Goal: Task Accomplishment & Management: Use online tool/utility

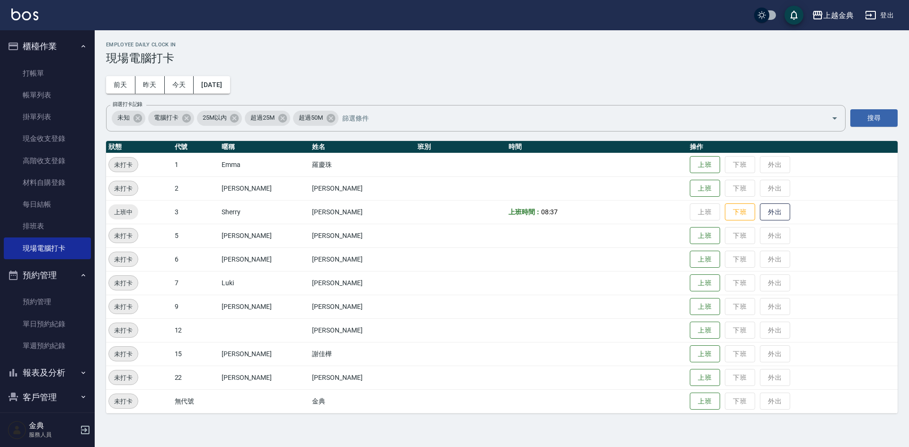
click at [691, 192] on button "上班" at bounding box center [705, 189] width 30 height 18
click at [691, 237] on button "上班" at bounding box center [705, 236] width 30 height 17
click at [690, 287] on button "上班" at bounding box center [705, 283] width 30 height 17
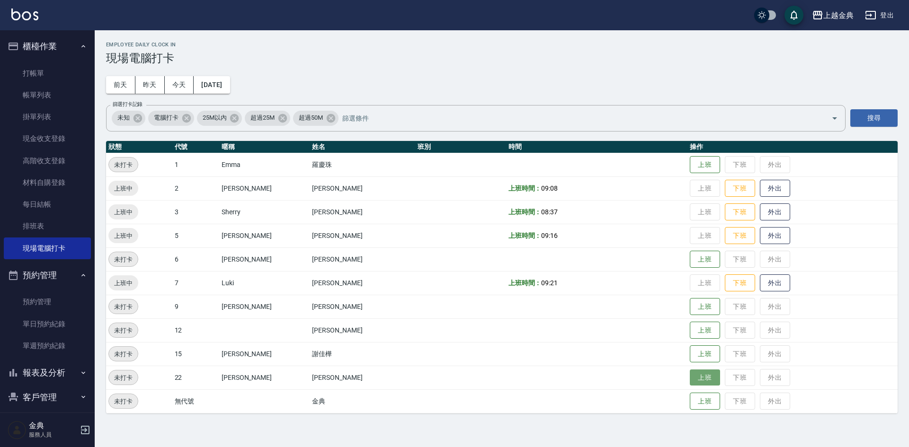
click at [690, 379] on button "上班" at bounding box center [705, 378] width 30 height 17
click at [690, 309] on button "上班" at bounding box center [705, 307] width 30 height 17
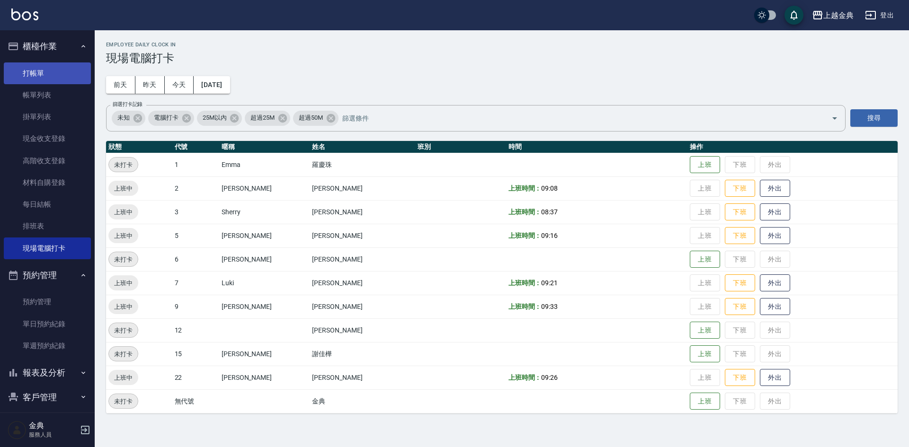
click at [38, 68] on link "打帳單" at bounding box center [47, 74] width 87 height 22
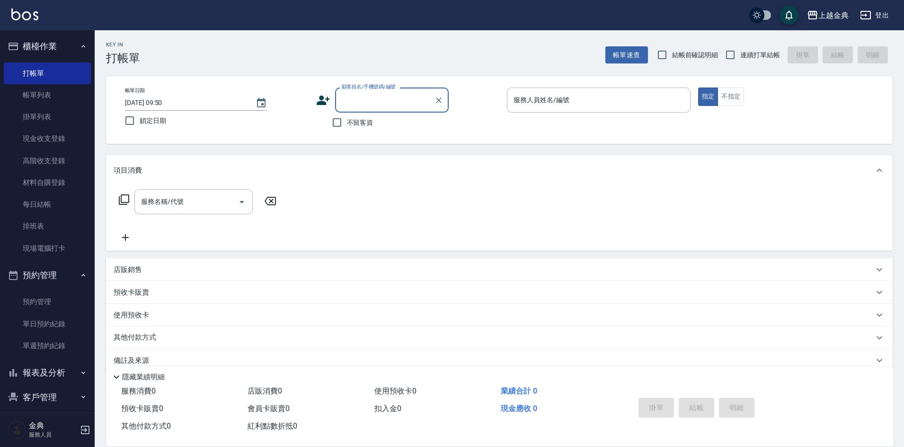
click at [383, 89] on label "顧客姓名/手機號碼/編號" at bounding box center [369, 86] width 54 height 7
click at [383, 92] on input "顧客姓名/手機號碼/編號" at bounding box center [385, 100] width 91 height 17
type input "[PERSON_NAME]"
